Goal: Complete application form

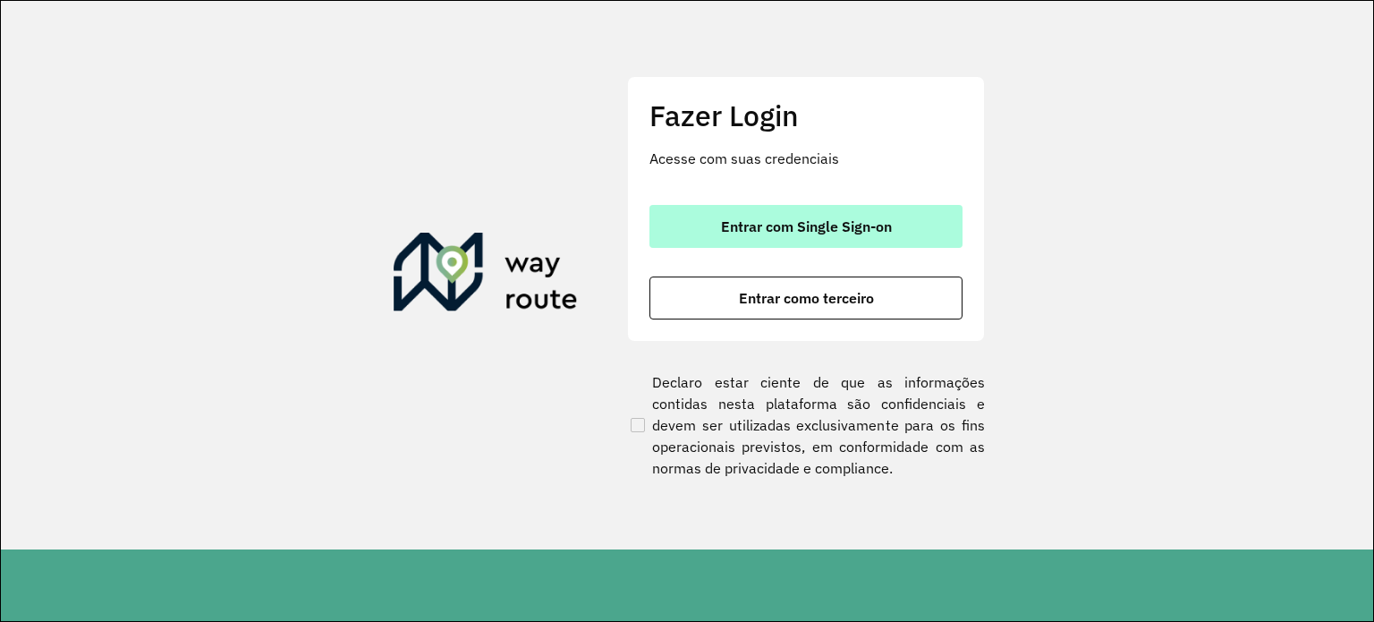
click at [824, 228] on span "Entrar com Single Sign-on" at bounding box center [806, 226] width 171 height 14
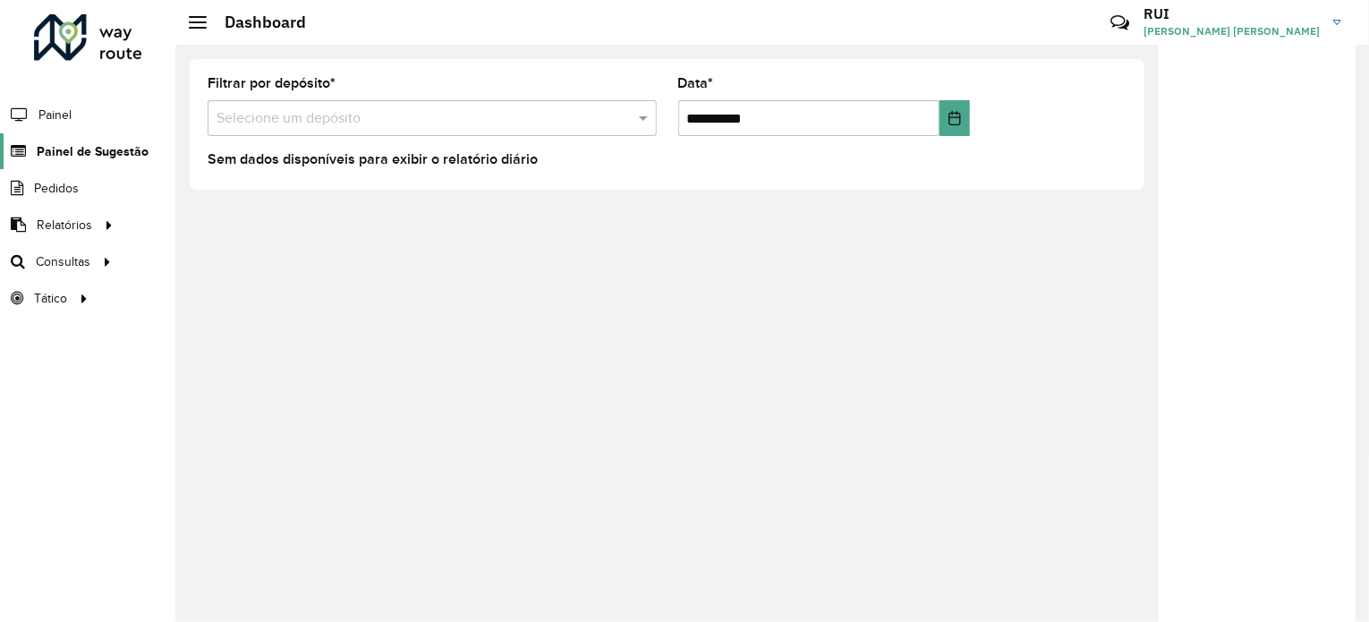
click at [86, 154] on span "Painel de Sugestão" at bounding box center [93, 151] width 112 height 19
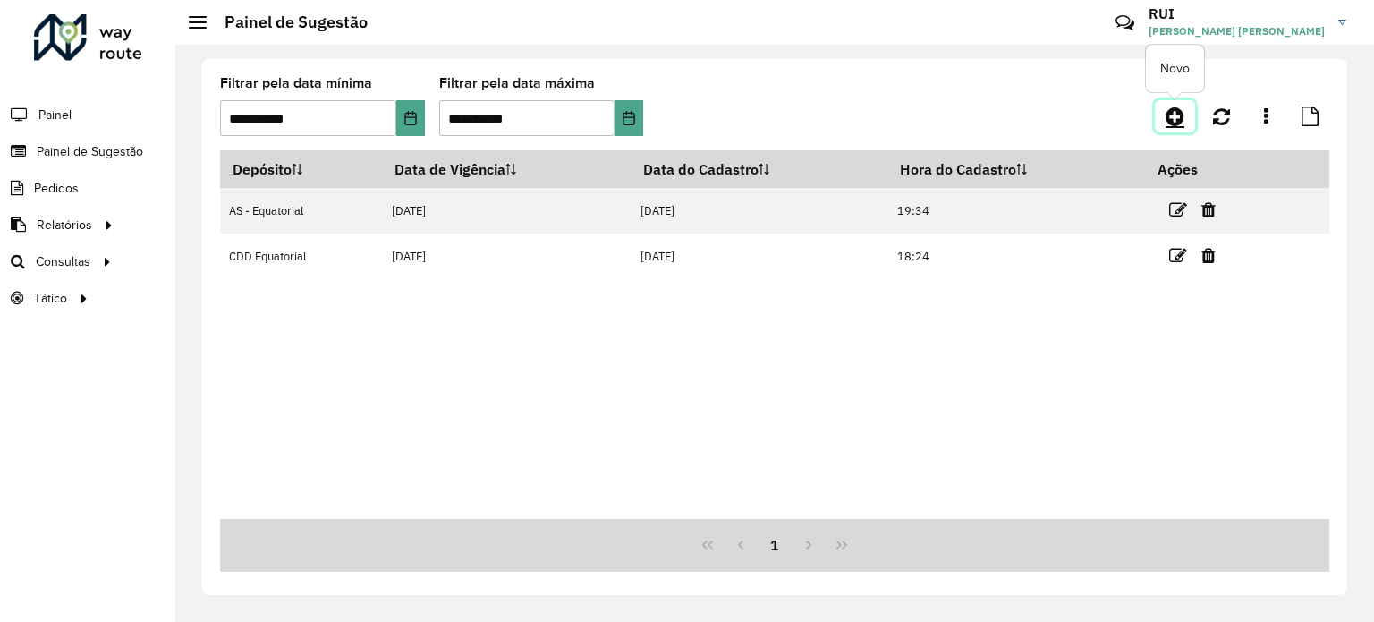
click at [1168, 117] on icon at bounding box center [1174, 116] width 19 height 21
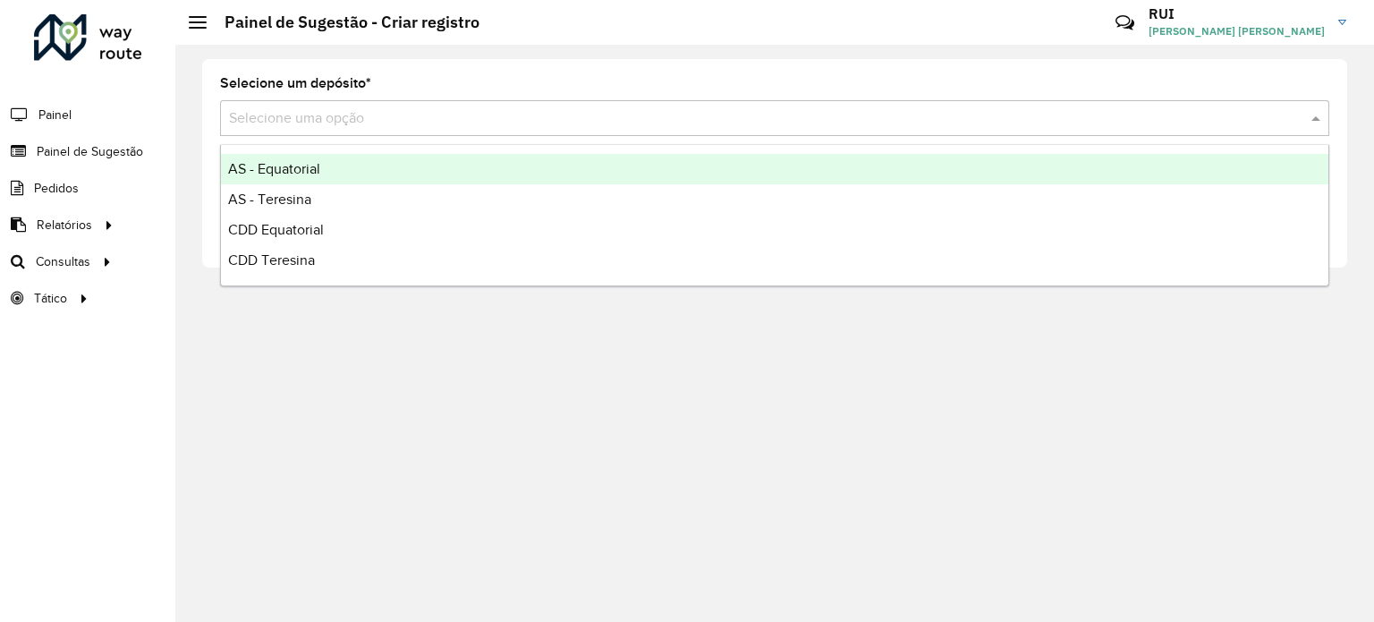
click at [526, 114] on input "text" at bounding box center [756, 118] width 1055 height 21
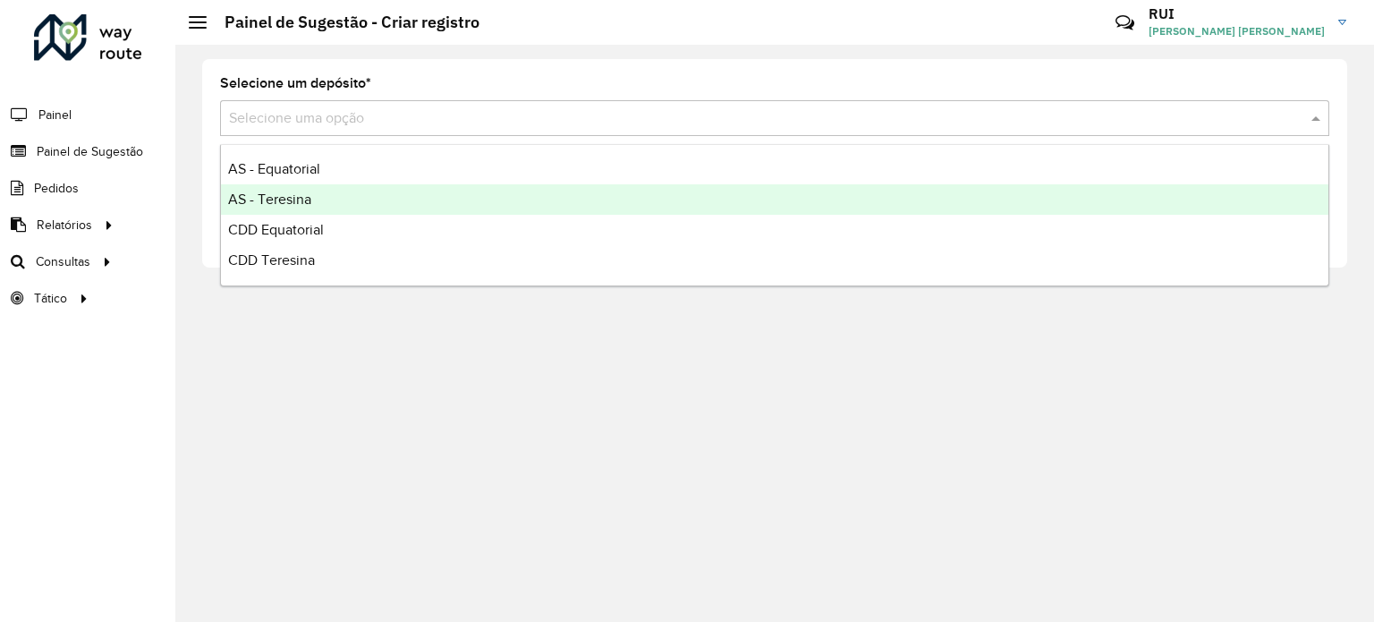
click at [357, 199] on div "AS - Teresina" at bounding box center [774, 199] width 1107 height 30
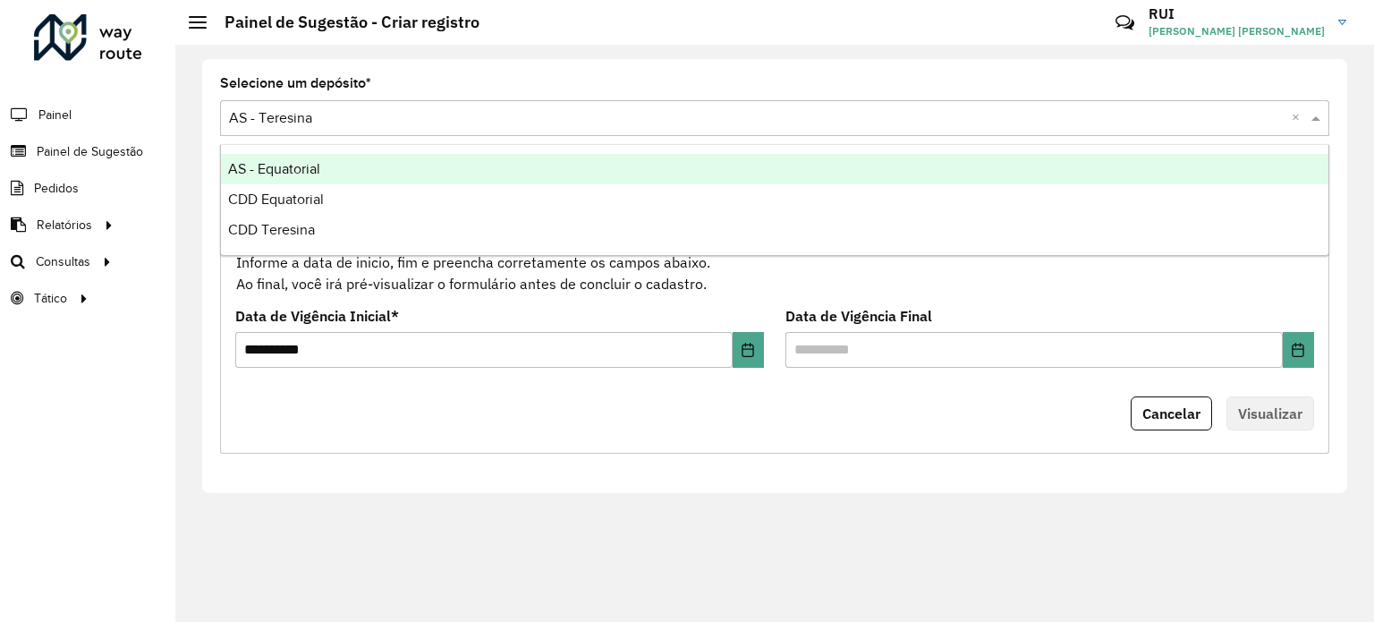
click at [1288, 112] on div at bounding box center [774, 118] width 1109 height 22
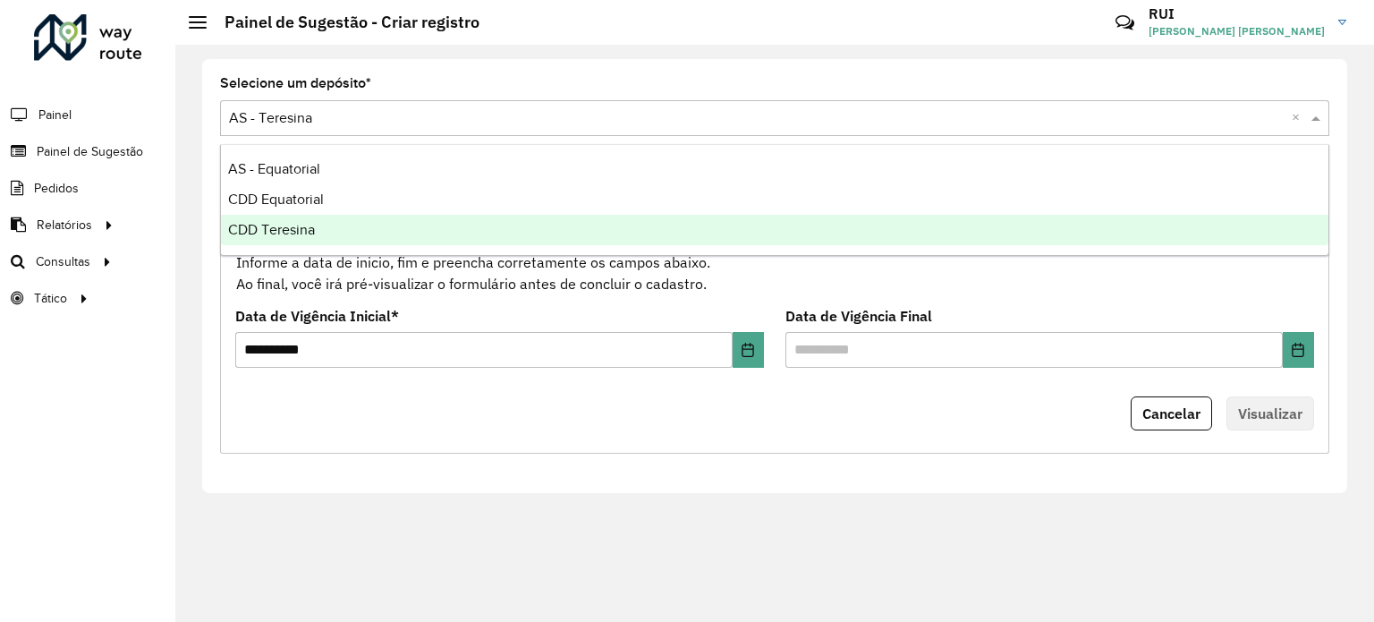
click at [403, 226] on div "CDD Teresina" at bounding box center [774, 230] width 1107 height 30
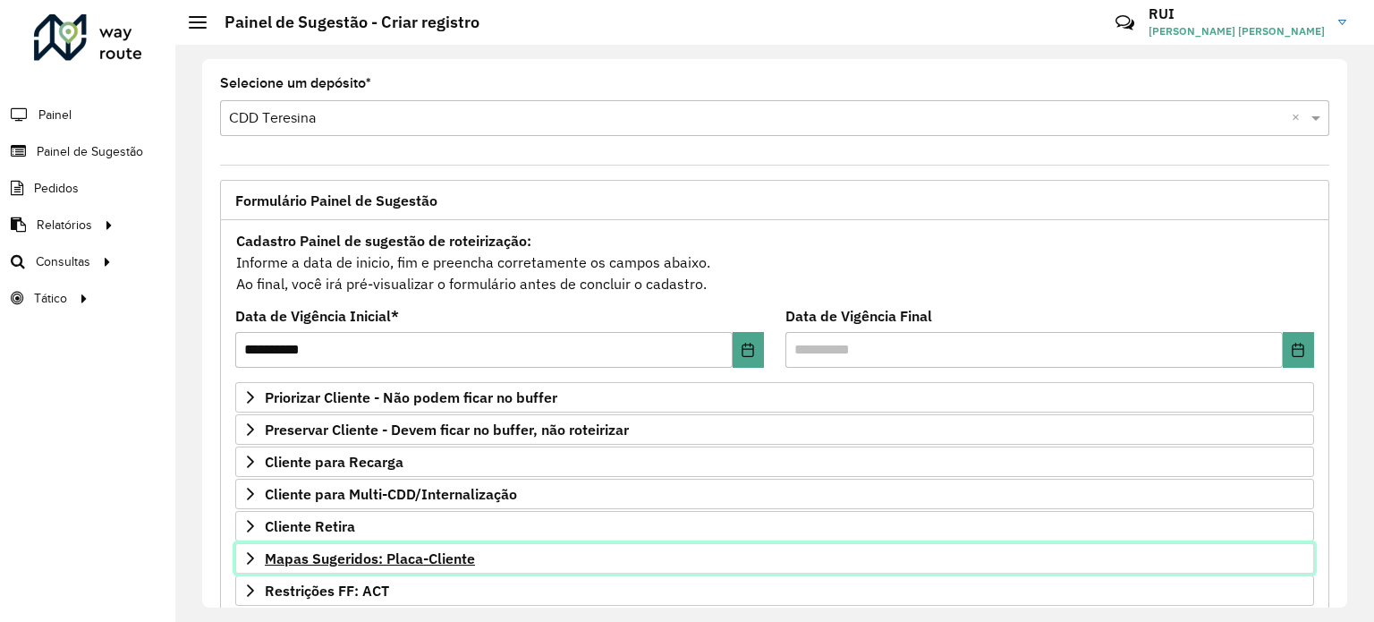
click at [381, 555] on span "Mapas Sugeridos: Placa-Cliente" at bounding box center [370, 558] width 210 height 14
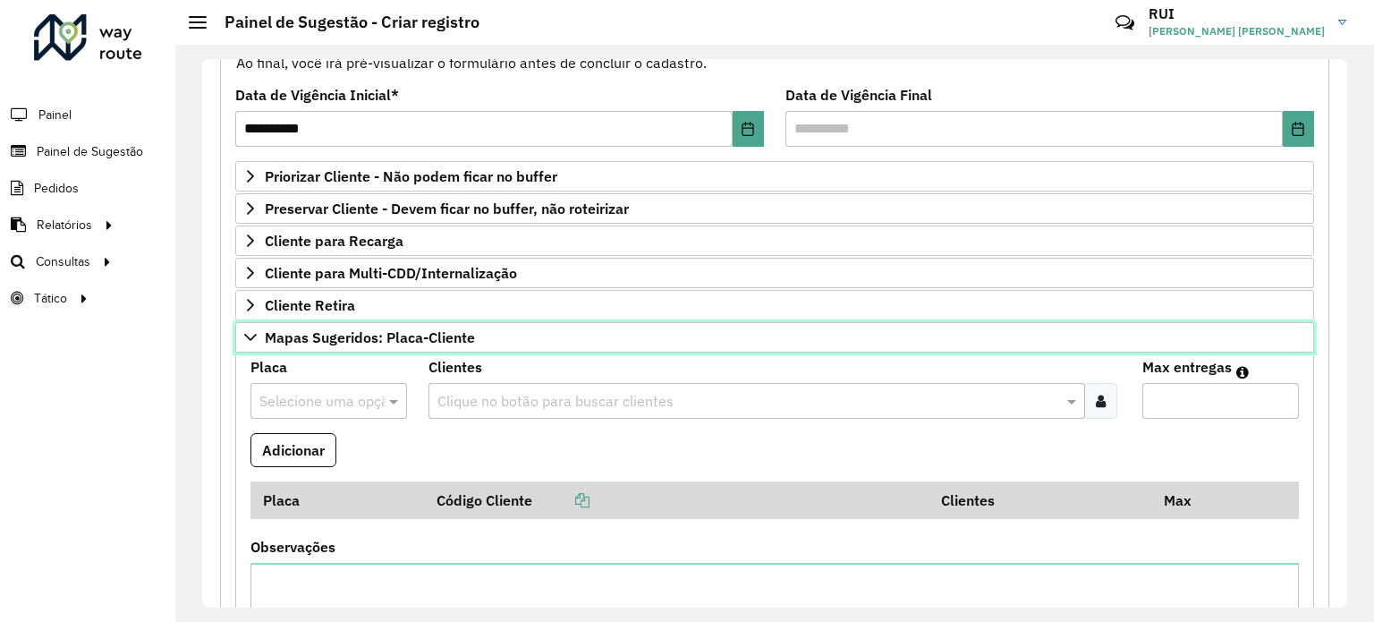
scroll to position [222, 0]
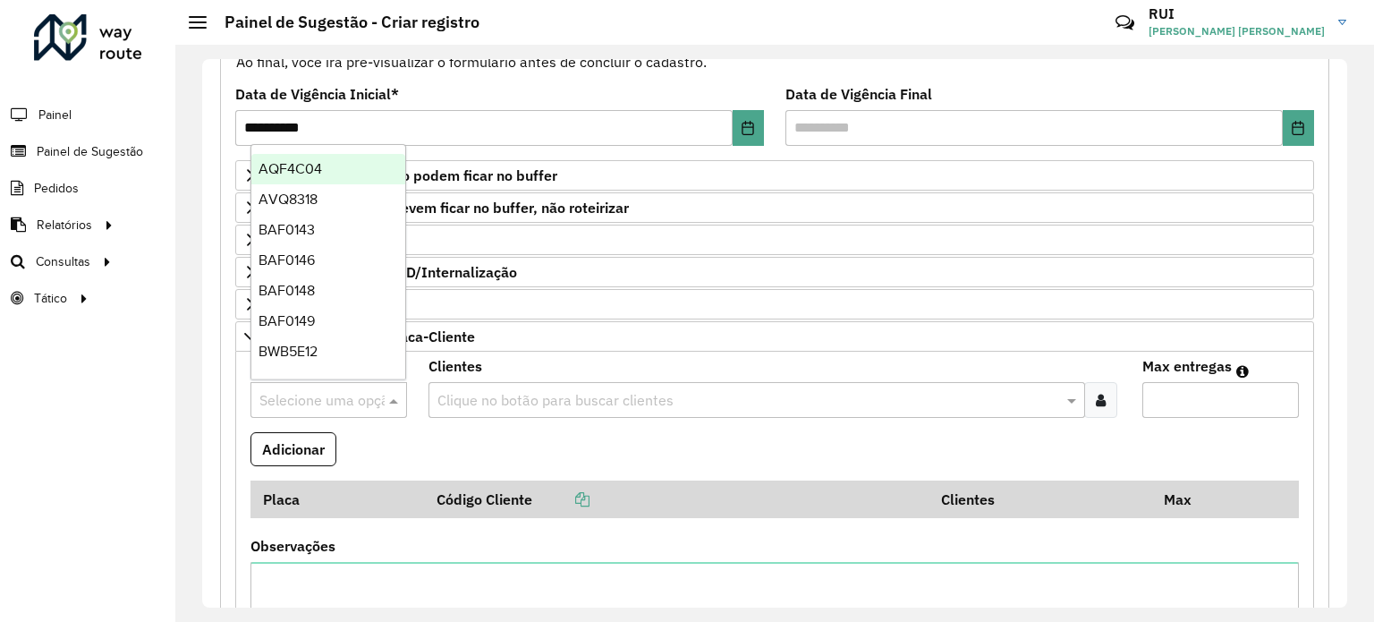
click at [326, 393] on input "text" at bounding box center [310, 400] width 103 height 21
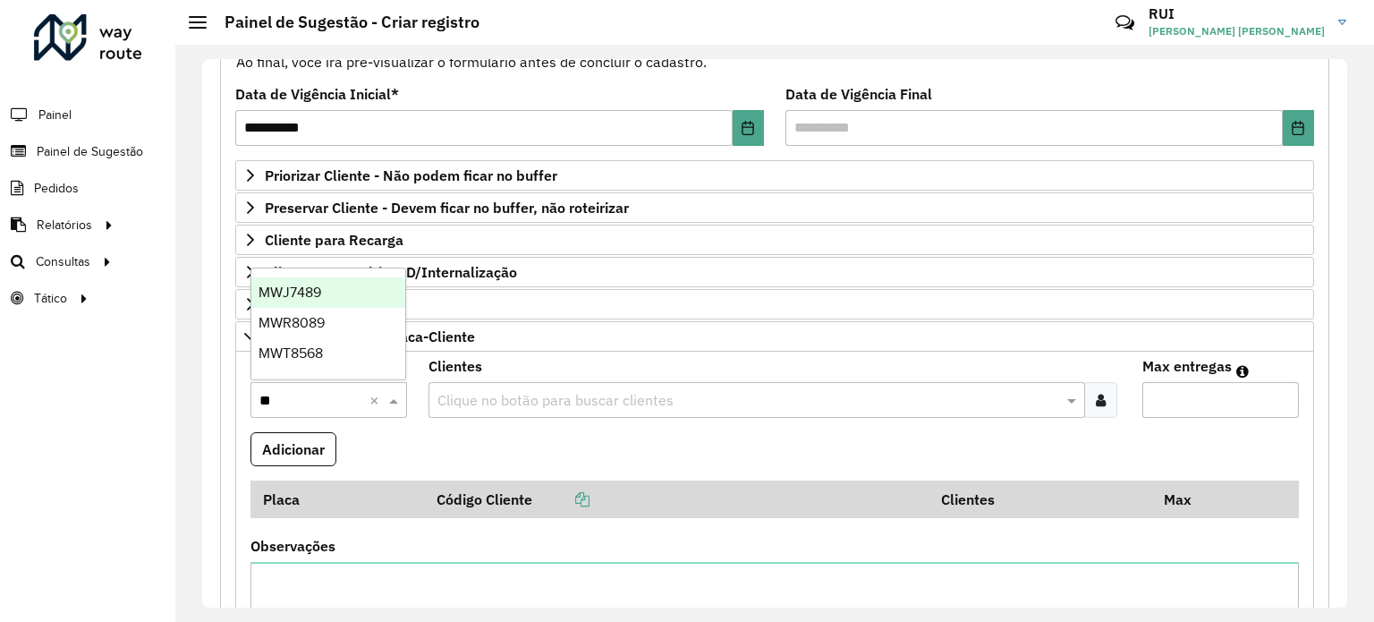
type input "***"
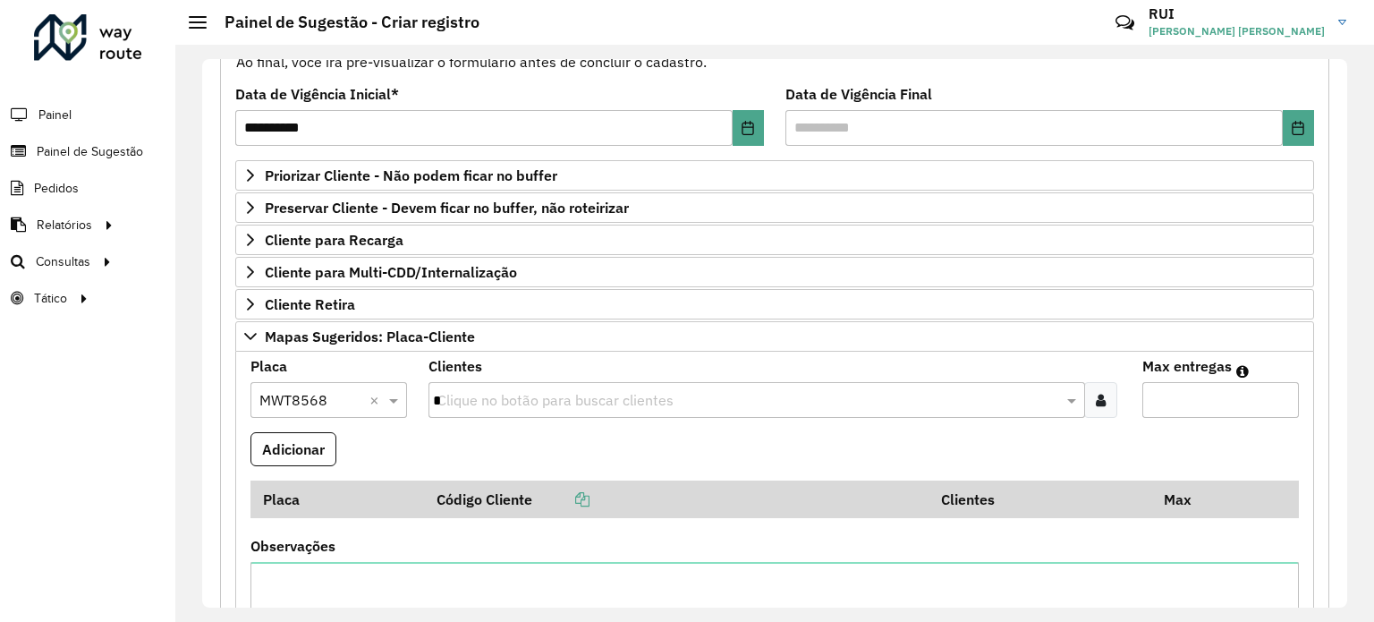
type input "**"
type input "*"
click at [250, 432] on button "Adicionar" at bounding box center [293, 449] width 86 height 34
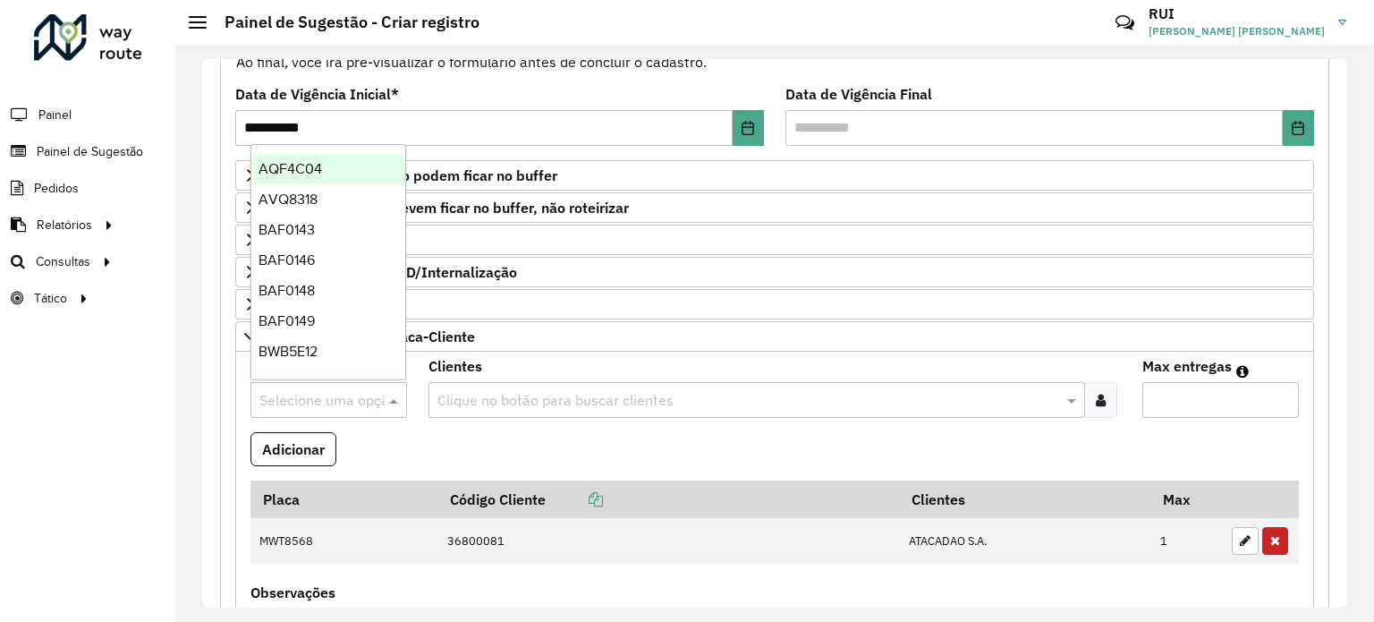
click at [286, 395] on input "text" at bounding box center [310, 400] width 103 height 21
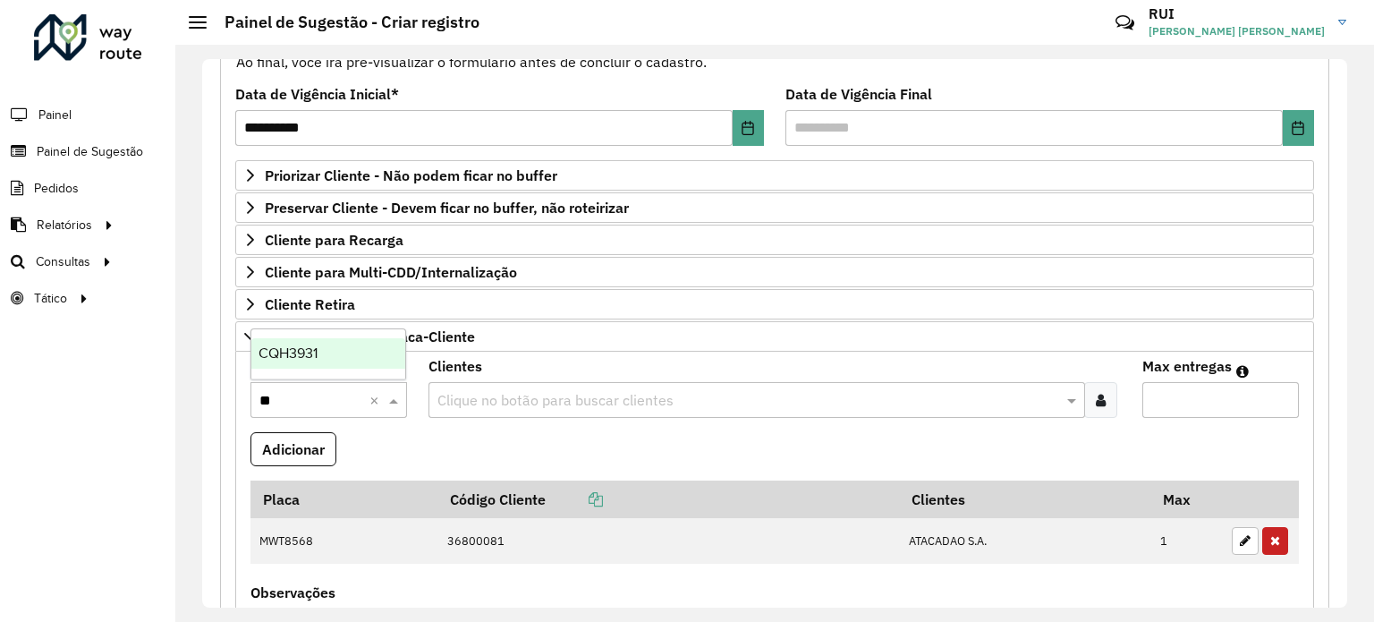
type input "***"
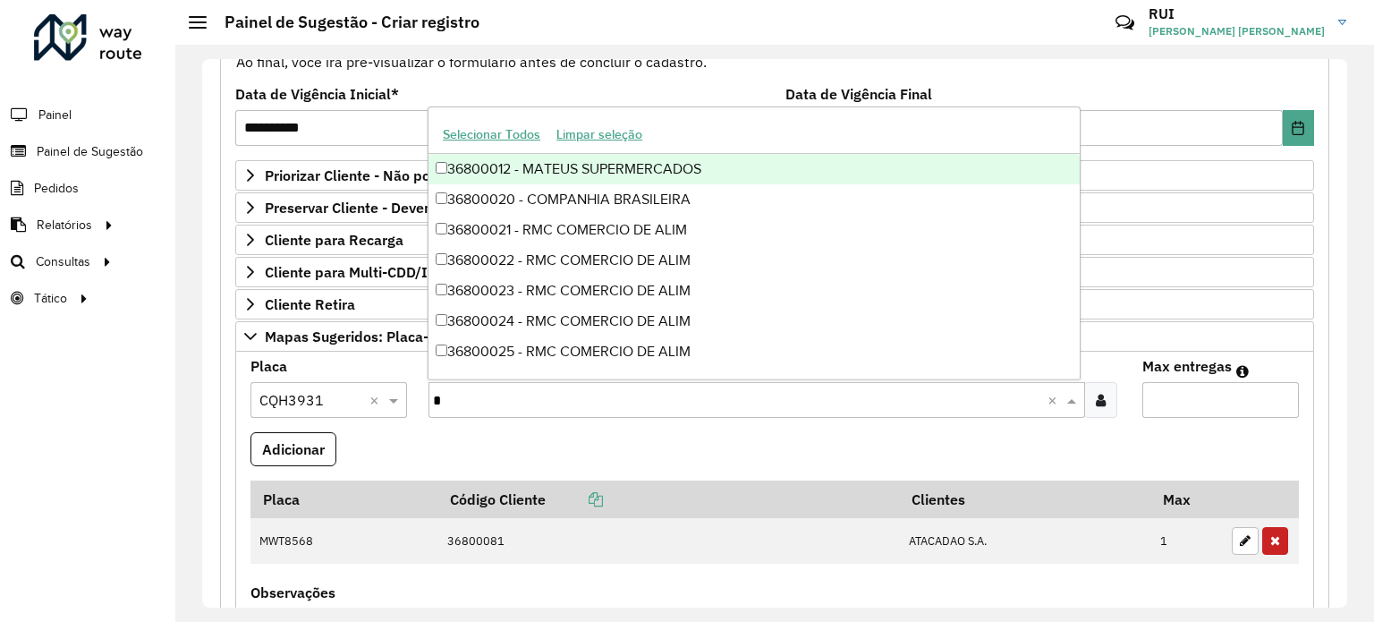
type input "**"
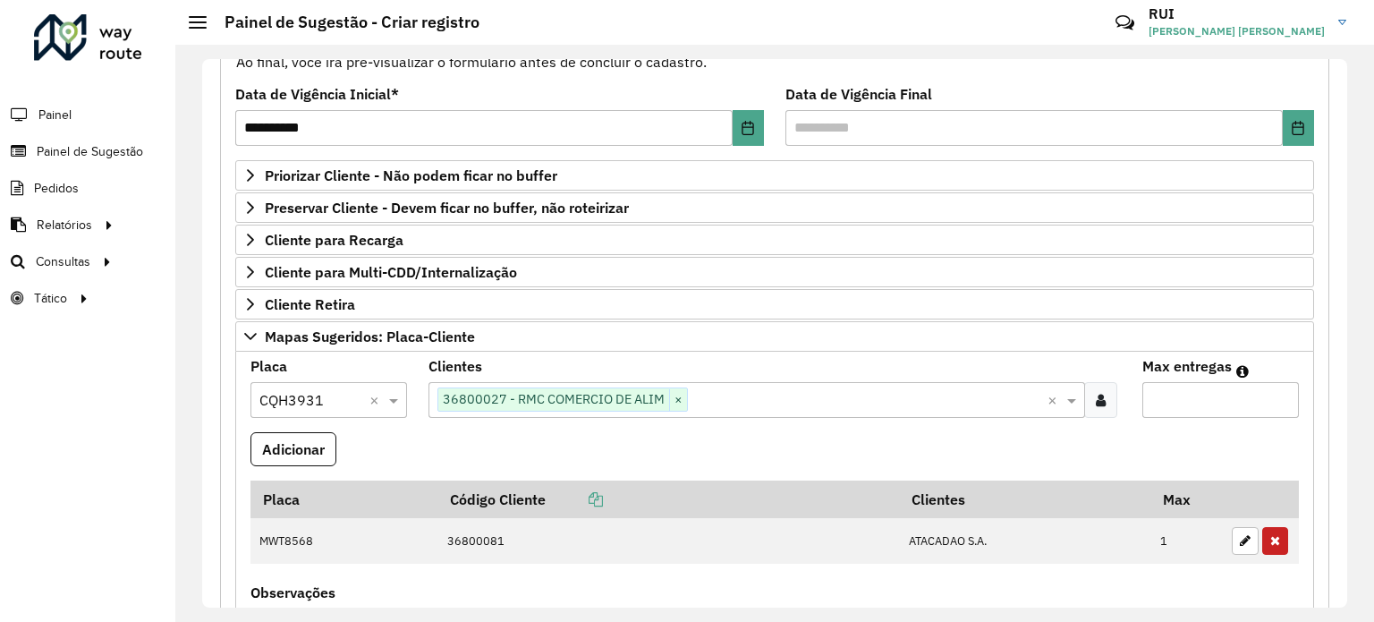
type input "*"
click at [250, 432] on button "Adicionar" at bounding box center [293, 449] width 86 height 34
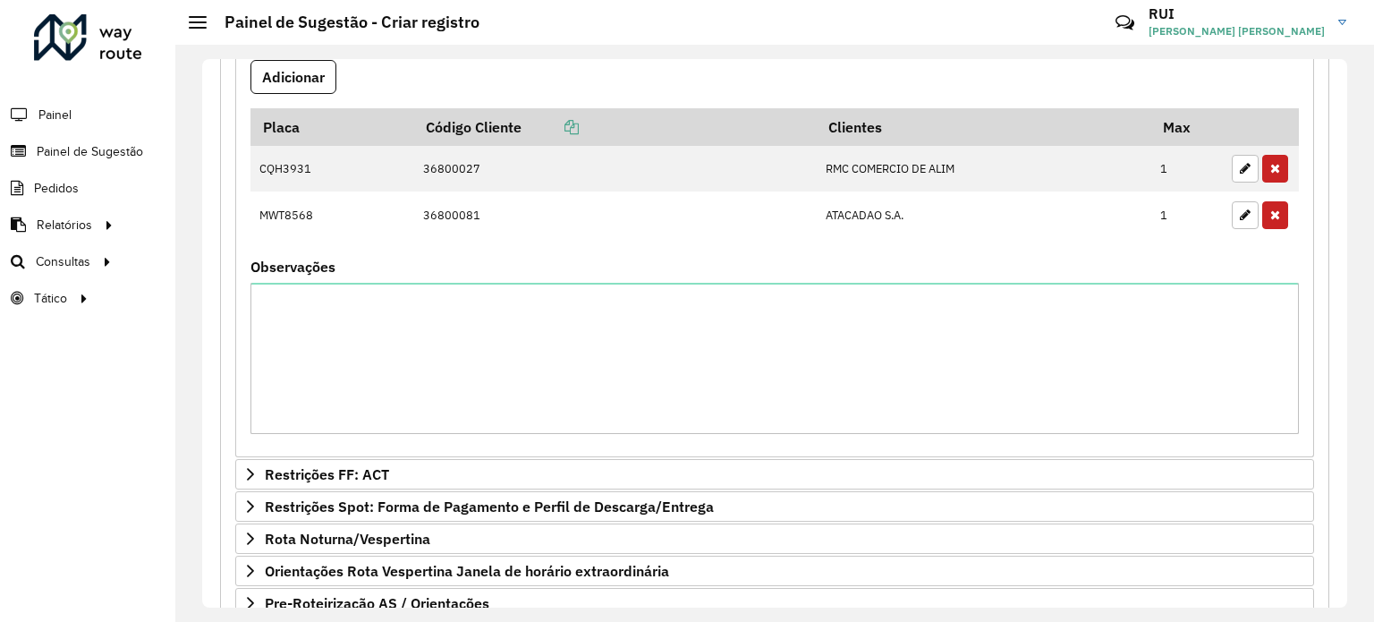
scroll to position [741, 0]
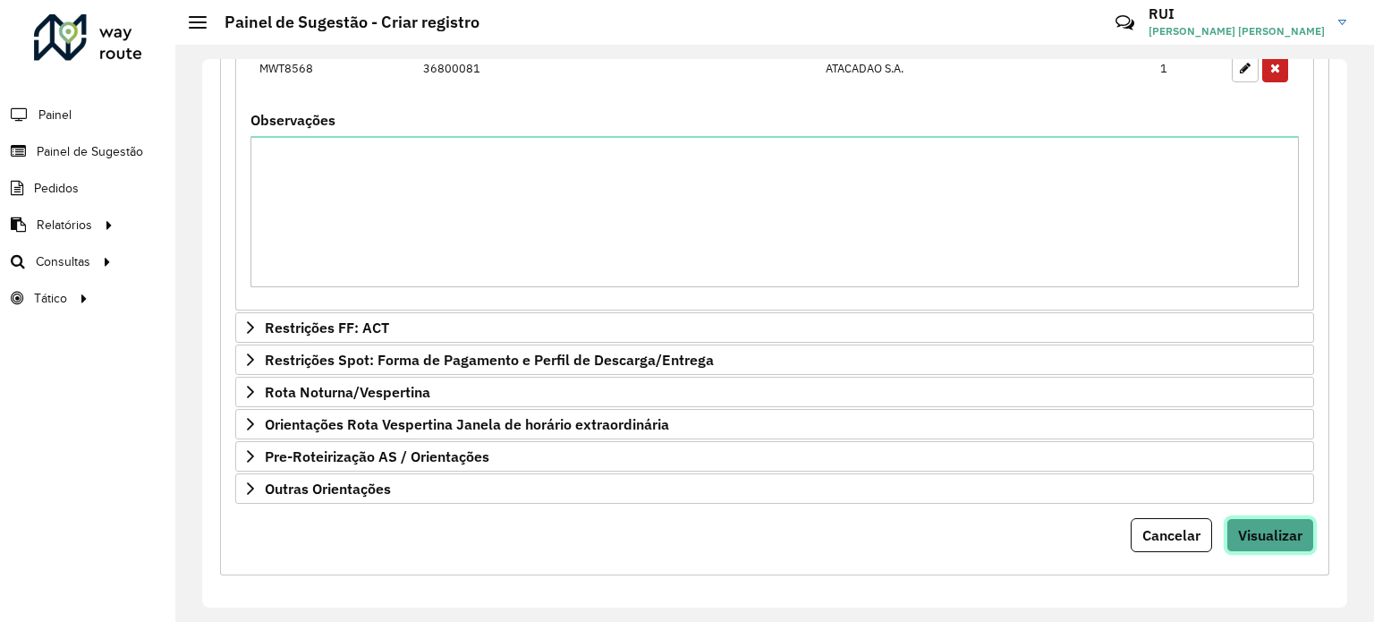
click at [1262, 532] on span "Visualizar" at bounding box center [1270, 535] width 64 height 18
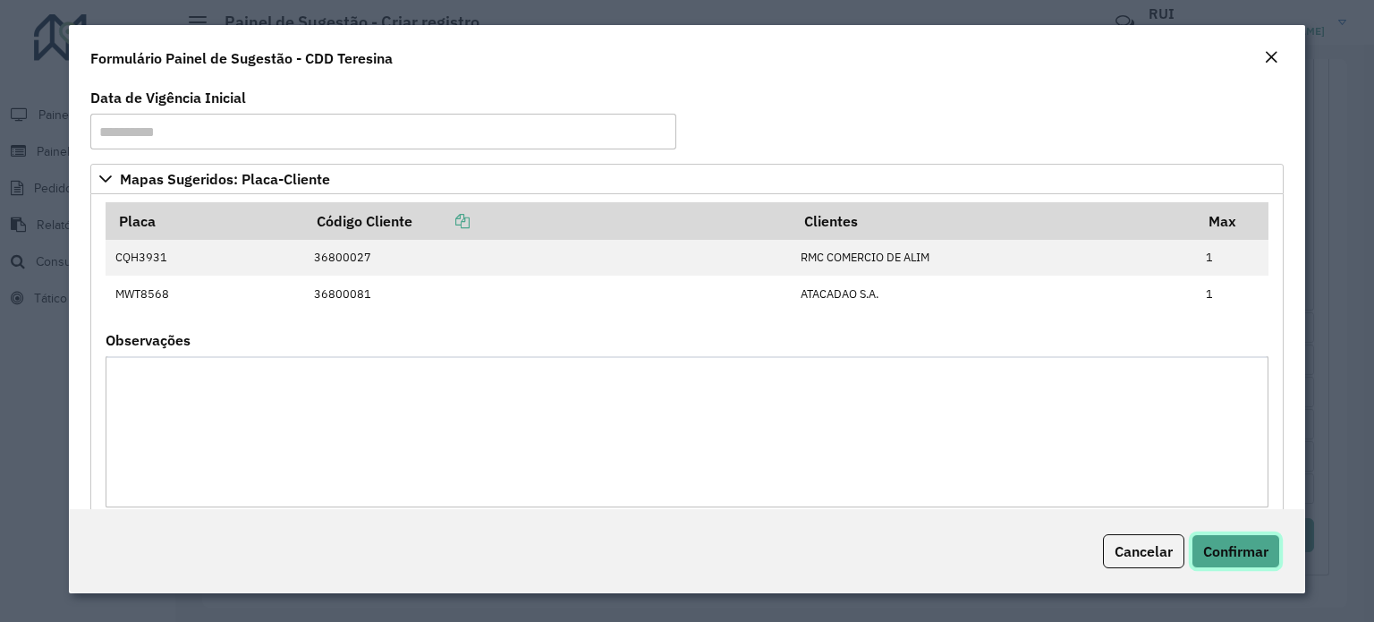
click at [1245, 547] on span "Confirmar" at bounding box center [1235, 551] width 65 height 18
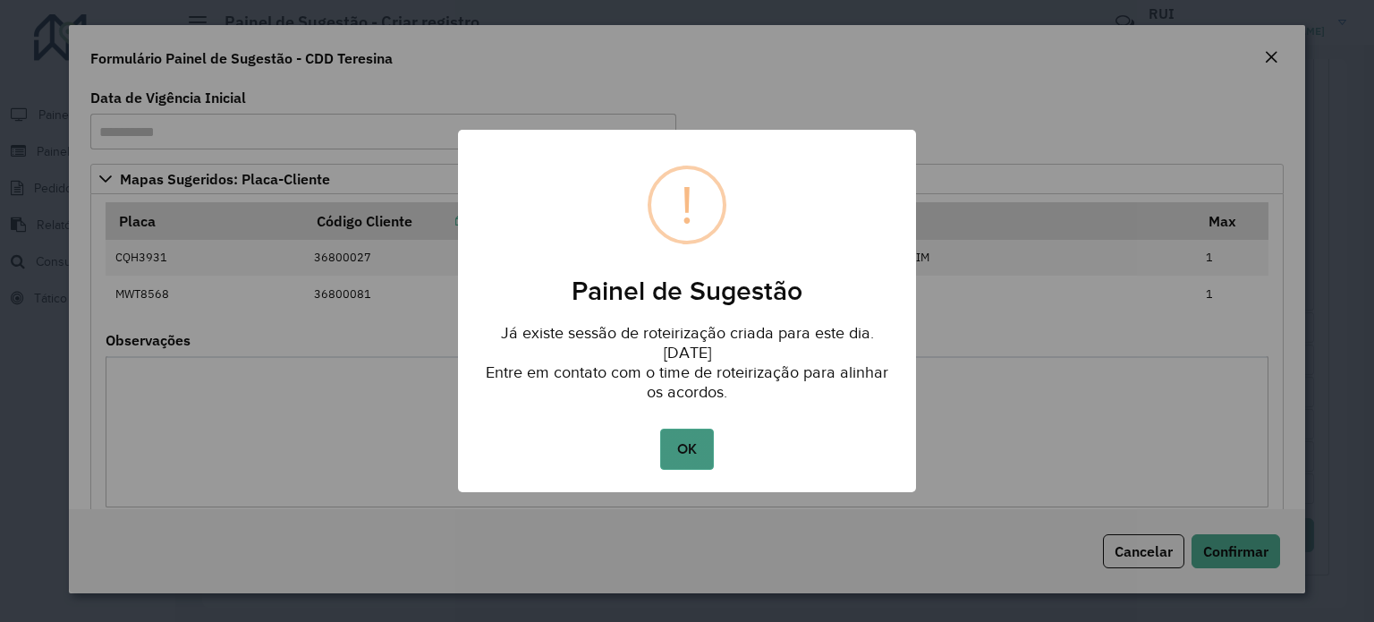
click at [687, 436] on button "OK" at bounding box center [686, 448] width 53 height 41
